Goal: Task Accomplishment & Management: Use online tool/utility

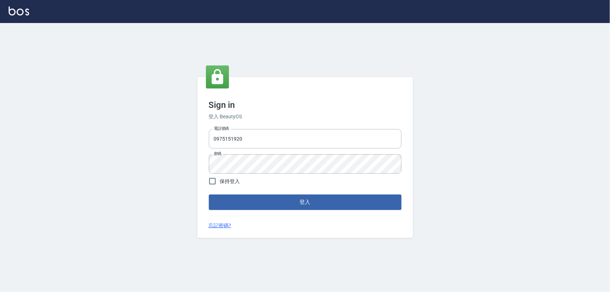
click at [355, 182] on form "電話號碼 [PHONE_NUMBER] 電話號碼 密碼 密碼 保持登入 登入" at bounding box center [305, 167] width 193 height 83
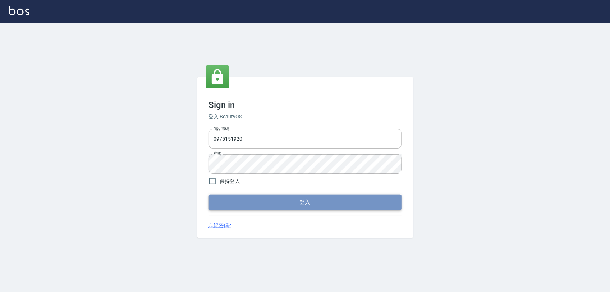
click at [349, 196] on button "登入" at bounding box center [305, 202] width 193 height 15
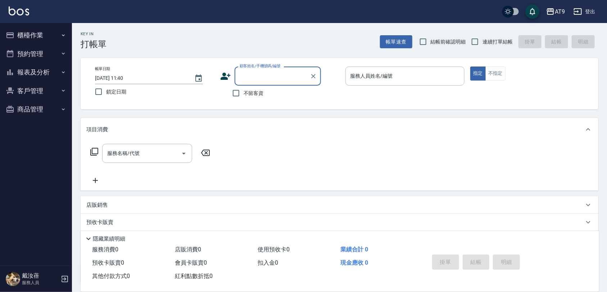
click at [42, 40] on button "櫃檯作業" at bounding box center [36, 35] width 66 height 19
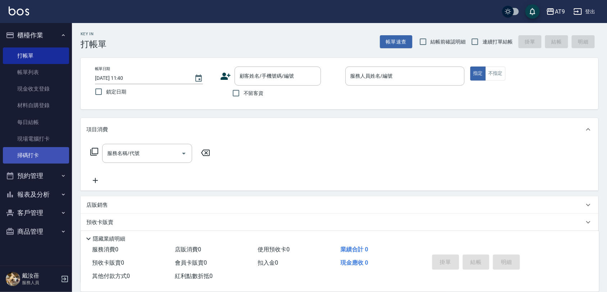
click at [49, 156] on link "掃碼打卡" at bounding box center [36, 155] width 66 height 17
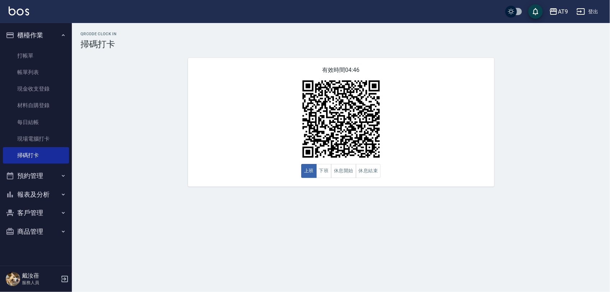
click at [175, 214] on div "QRcode Clock In 掃碼打卡 有效時間 04:46 上班 下班 休息開始 休息結束" at bounding box center [305, 146] width 610 height 292
